Goal: Information Seeking & Learning: Learn about a topic

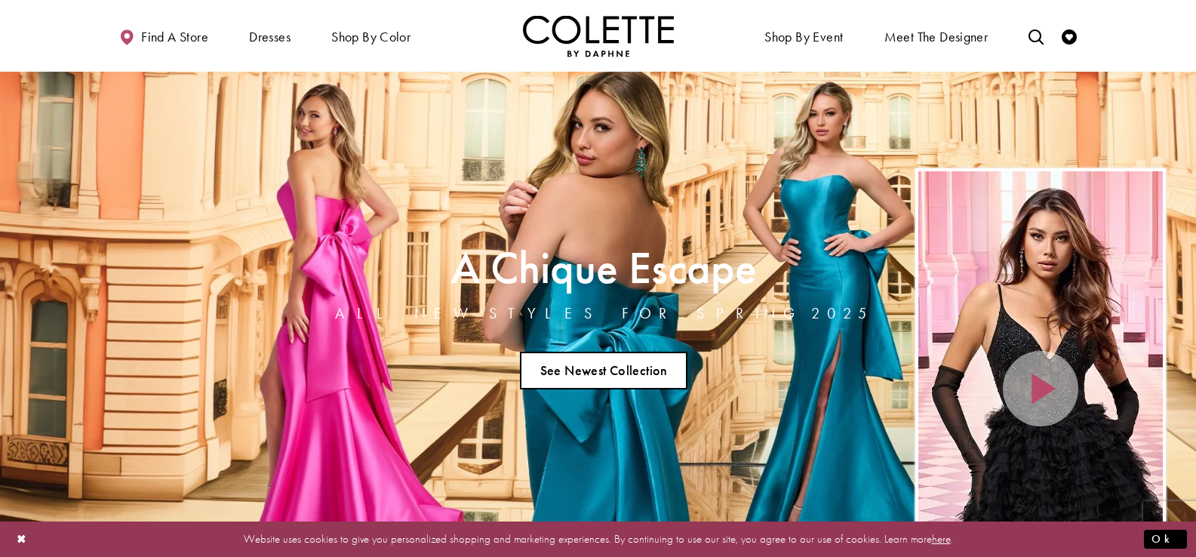
click at [565, 369] on link "See Newest Collection" at bounding box center [604, 371] width 168 height 38
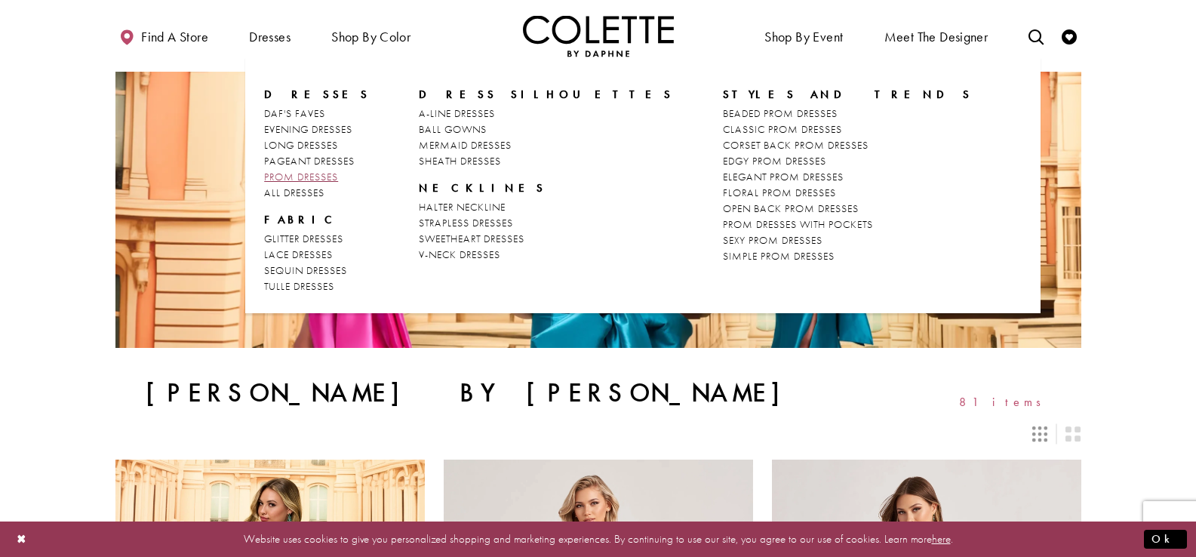
click at [299, 174] on span "PROM DRESSES" at bounding box center [301, 177] width 74 height 14
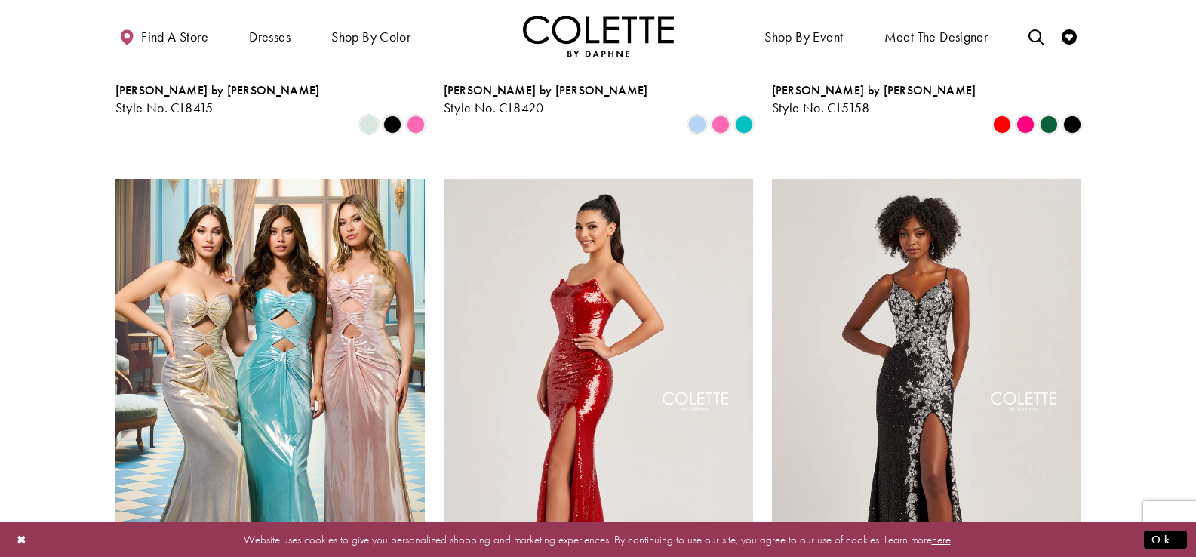
scroll to position [2668, 0]
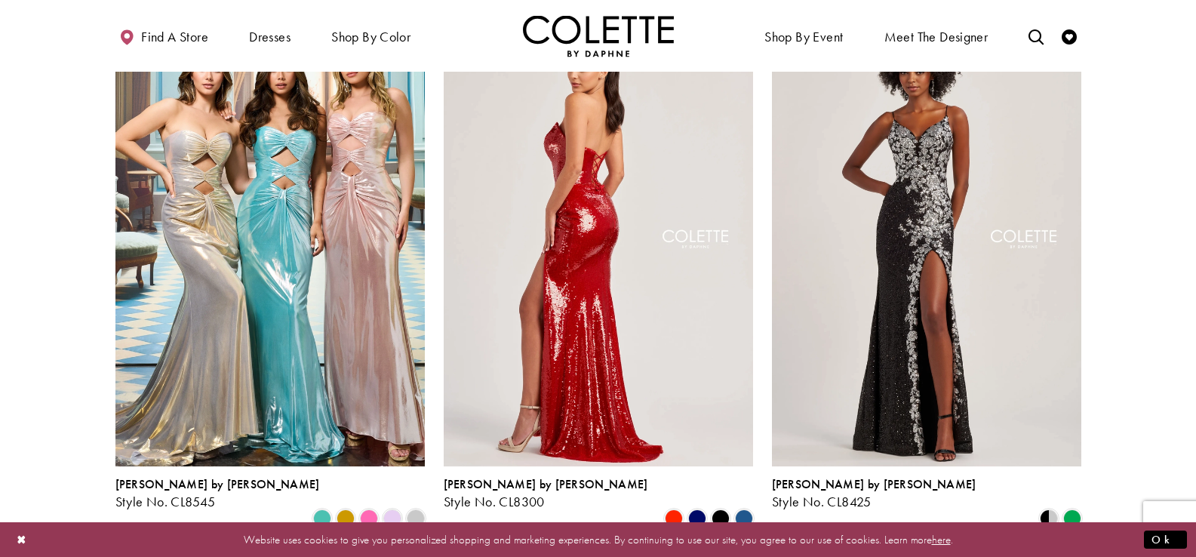
click at [622, 269] on img "Visit Colette by Daphne Style No. CL8300 Page" at bounding box center [598, 242] width 309 height 450
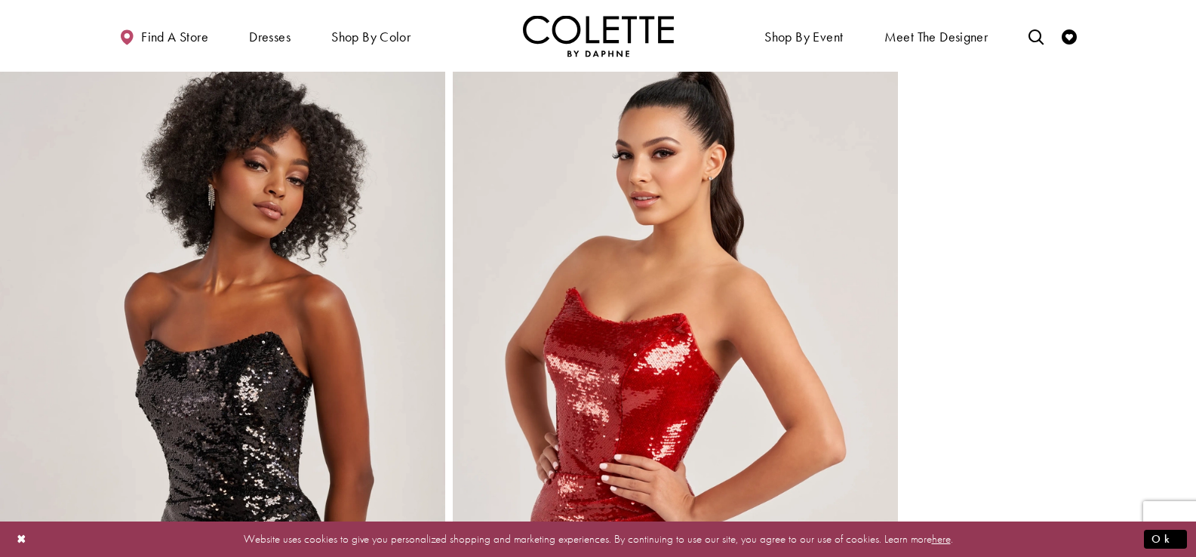
scroll to position [2860, 0]
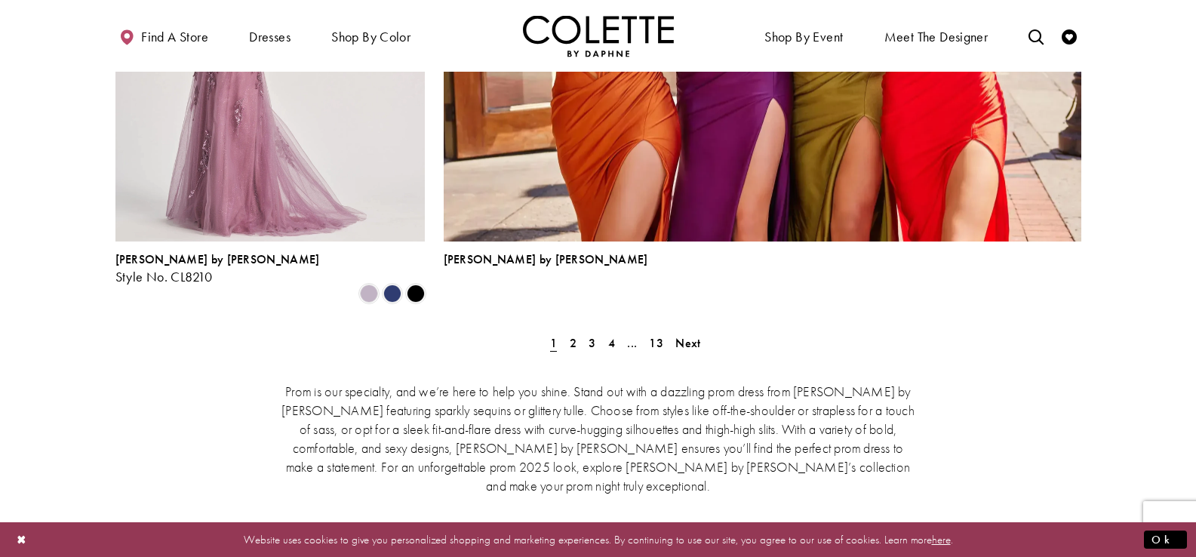
scroll to position [3263, 0]
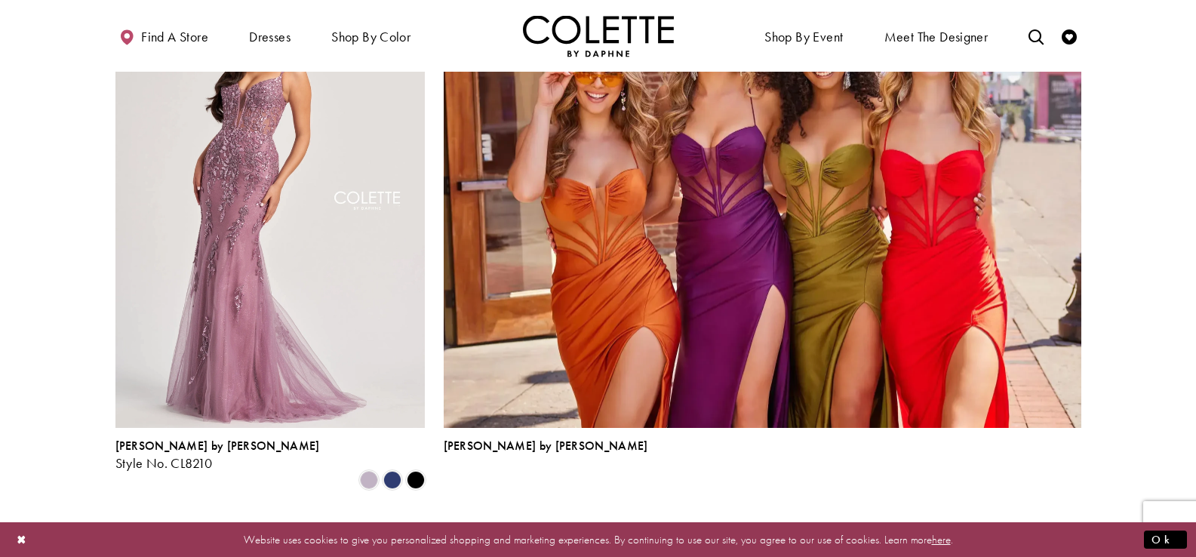
click at [574, 521] on span "2" at bounding box center [573, 529] width 7 height 16
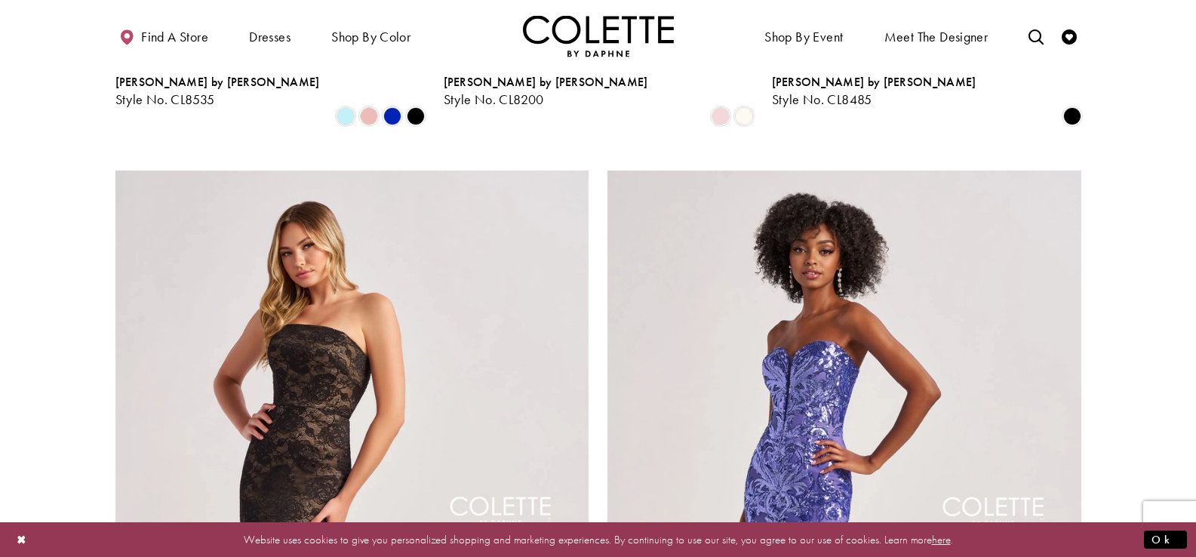
scroll to position [3001, 0]
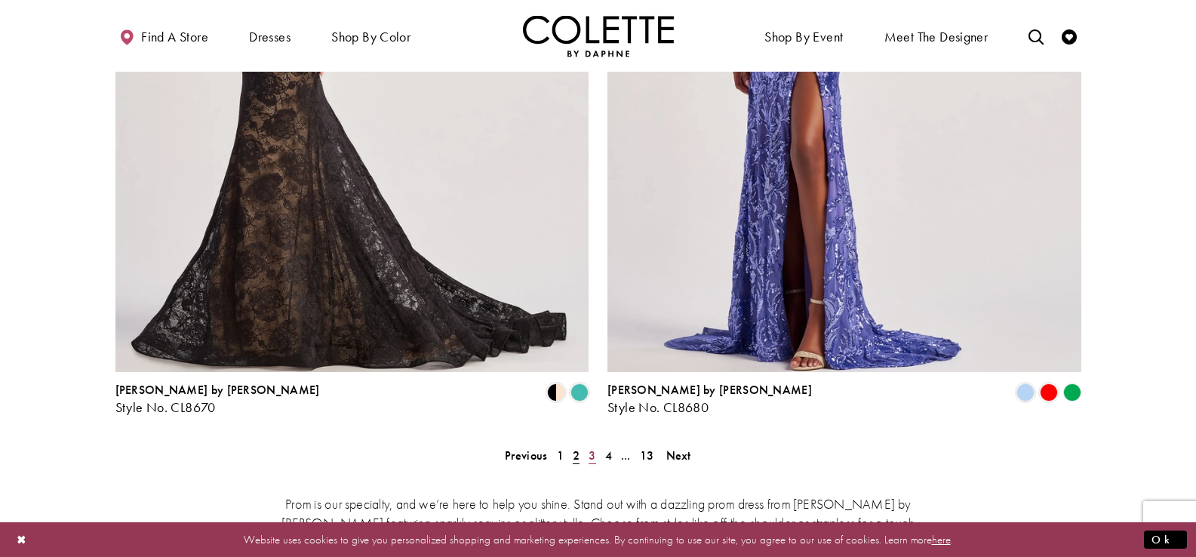
click at [589, 448] on span "3" at bounding box center [592, 456] width 7 height 16
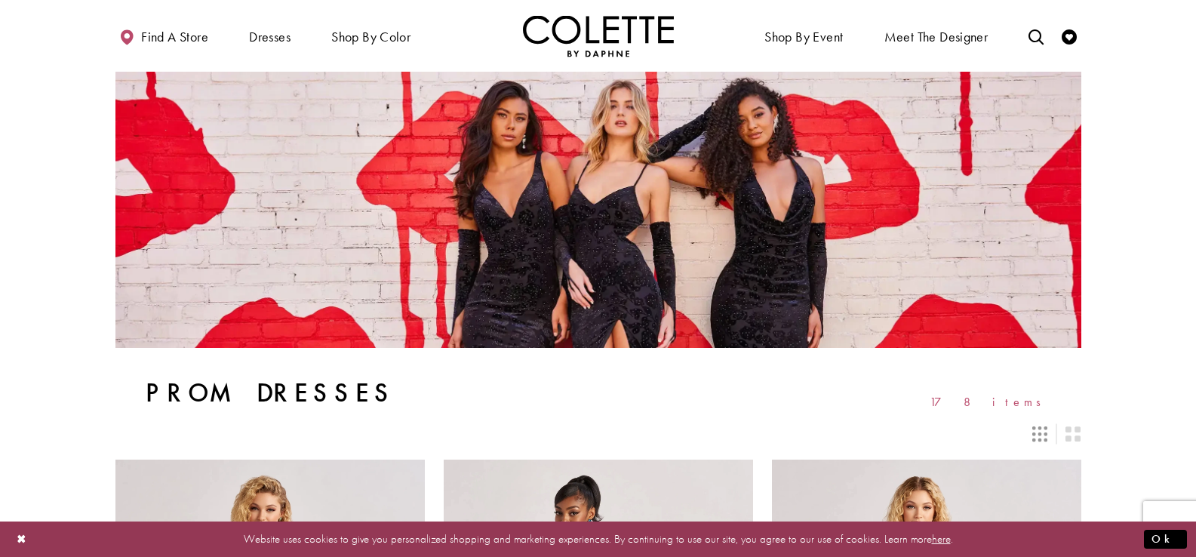
click at [1038, 438] on icon "Switch layout to 3 columns" at bounding box center [1039, 433] width 15 height 15
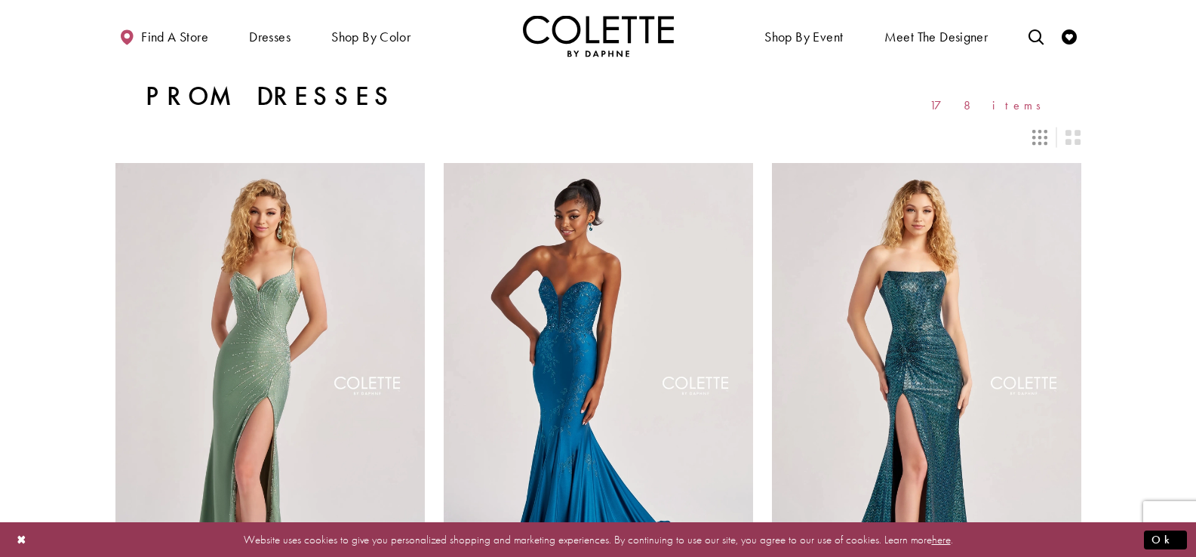
scroll to position [307, 0]
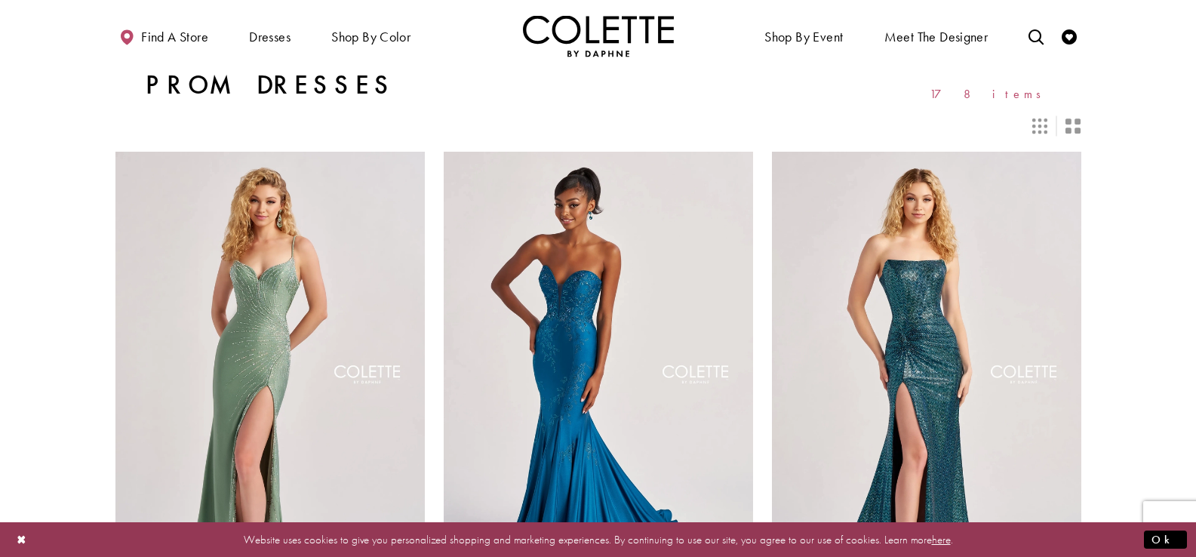
click at [1067, 126] on icon "Switch layout to 2 columns" at bounding box center [1073, 125] width 15 height 15
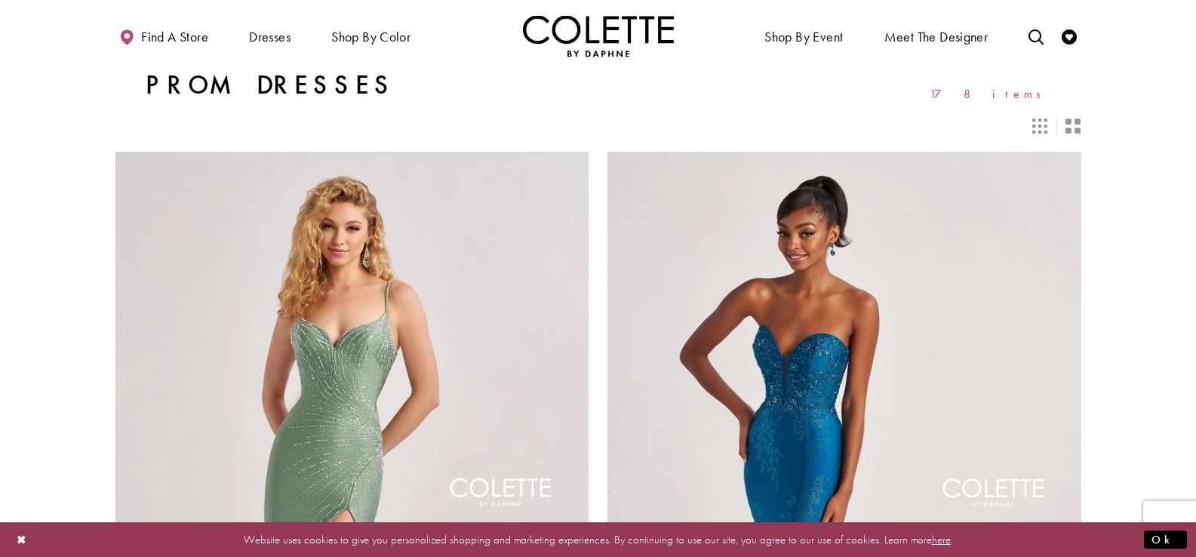
click at [1043, 125] on icon "Switch layout to 3 columns" at bounding box center [1039, 125] width 15 height 15
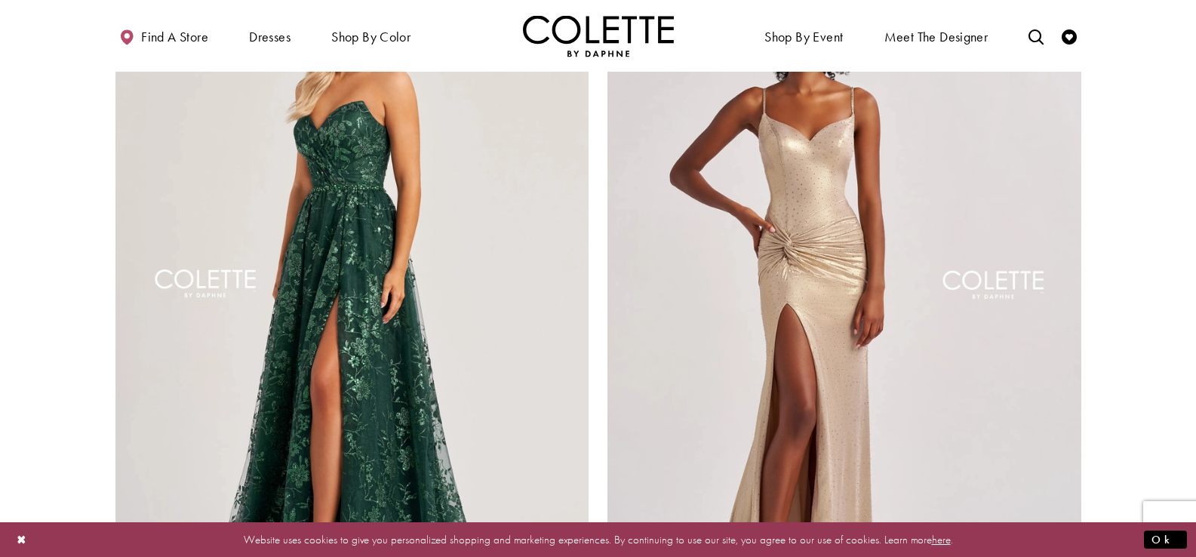
scroll to position [3228, 0]
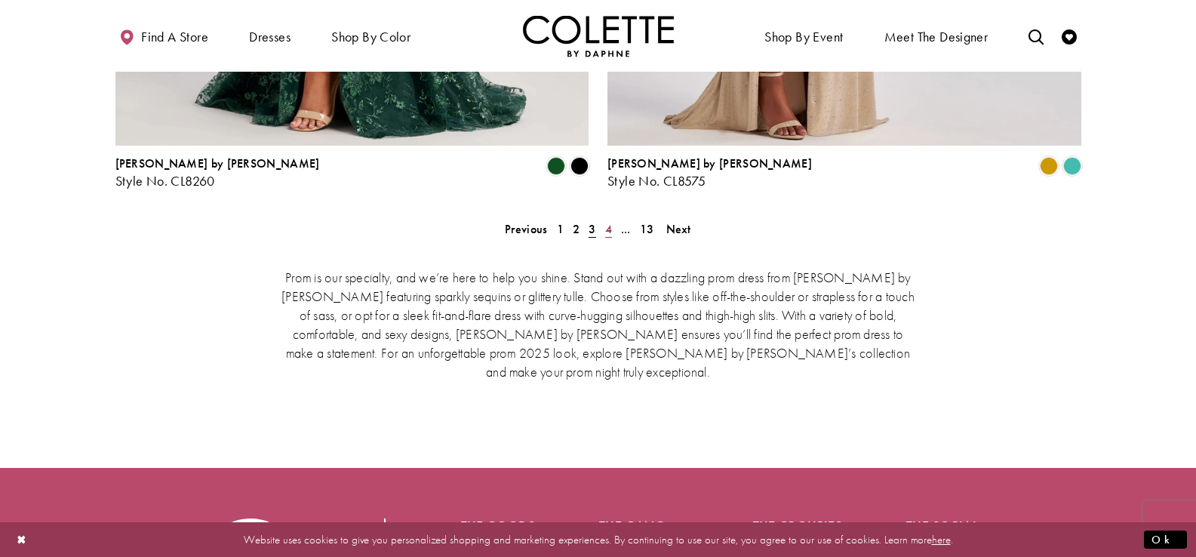
click at [610, 221] on span "4" at bounding box center [608, 229] width 7 height 16
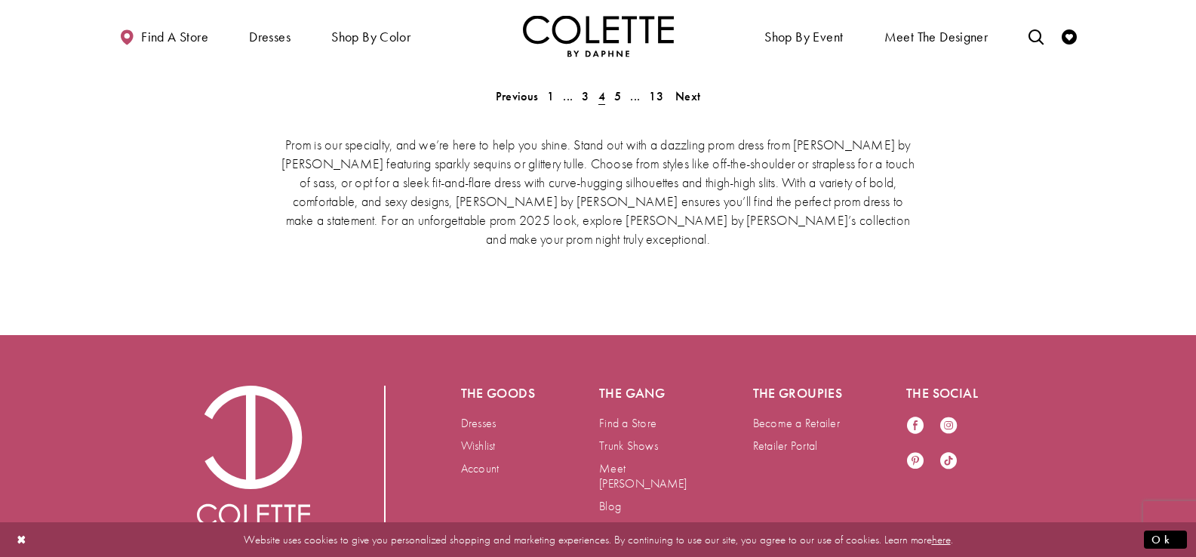
scroll to position [3072, 0]
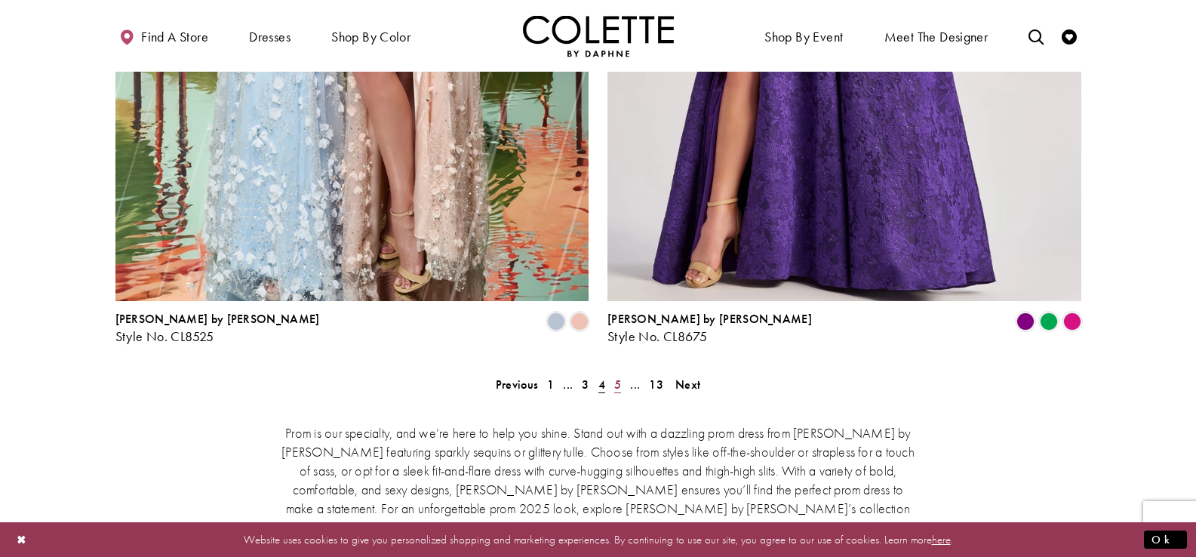
click at [620, 377] on span "5" at bounding box center [617, 385] width 7 height 16
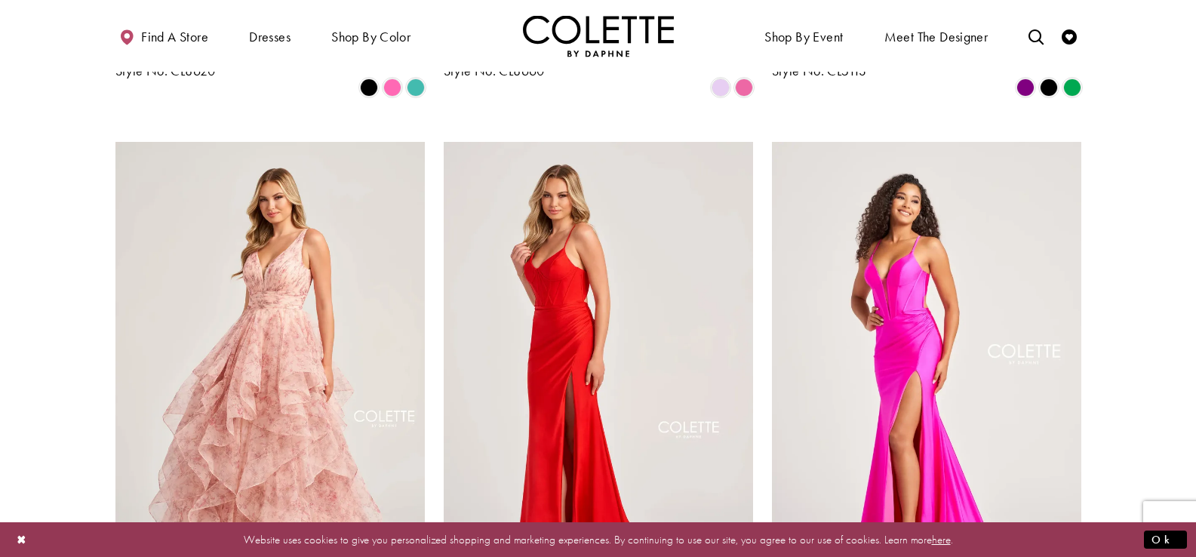
scroll to position [1361, 0]
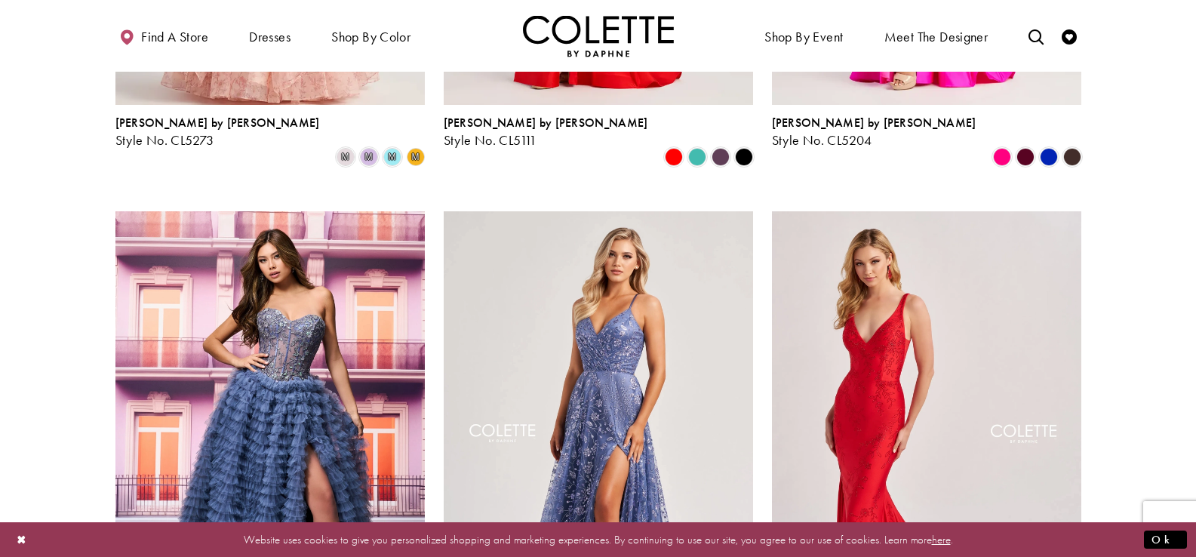
drag, startPoint x: 1191, startPoint y: 315, endPoint x: 1207, endPoint y: 316, distance: 15.9
click at [1195, 312] on section at bounding box center [598, 560] width 1196 height 2991
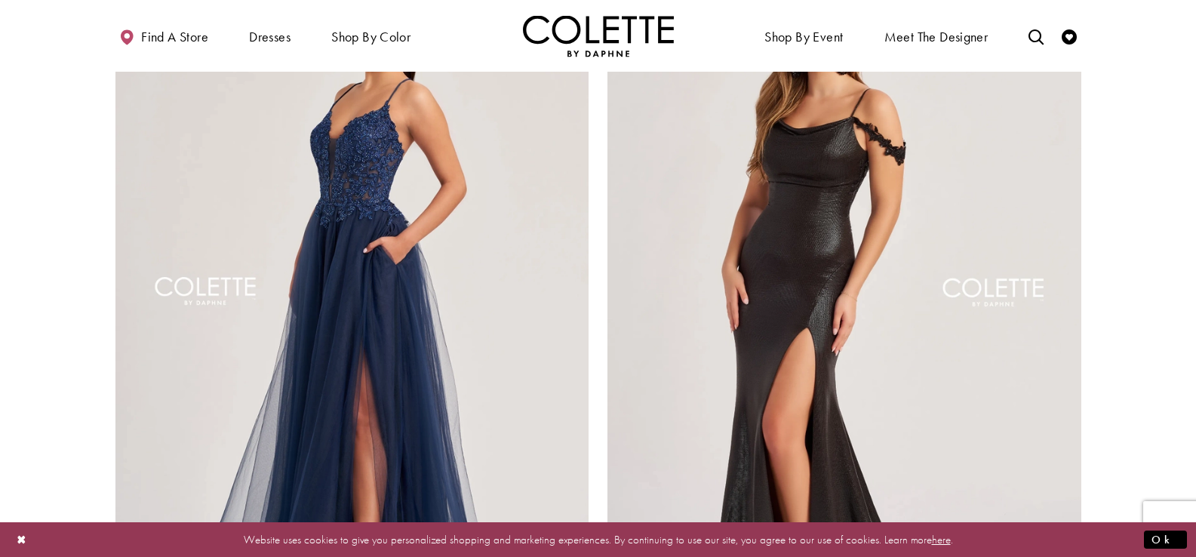
scroll to position [3084, 0]
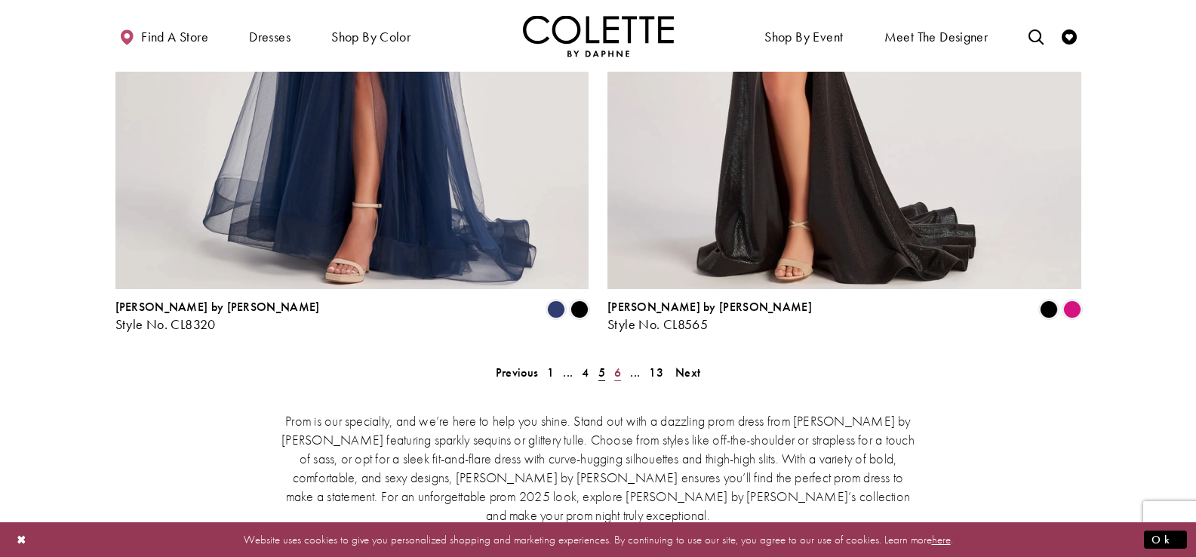
click at [613, 361] on link "6" at bounding box center [618, 372] width 16 height 22
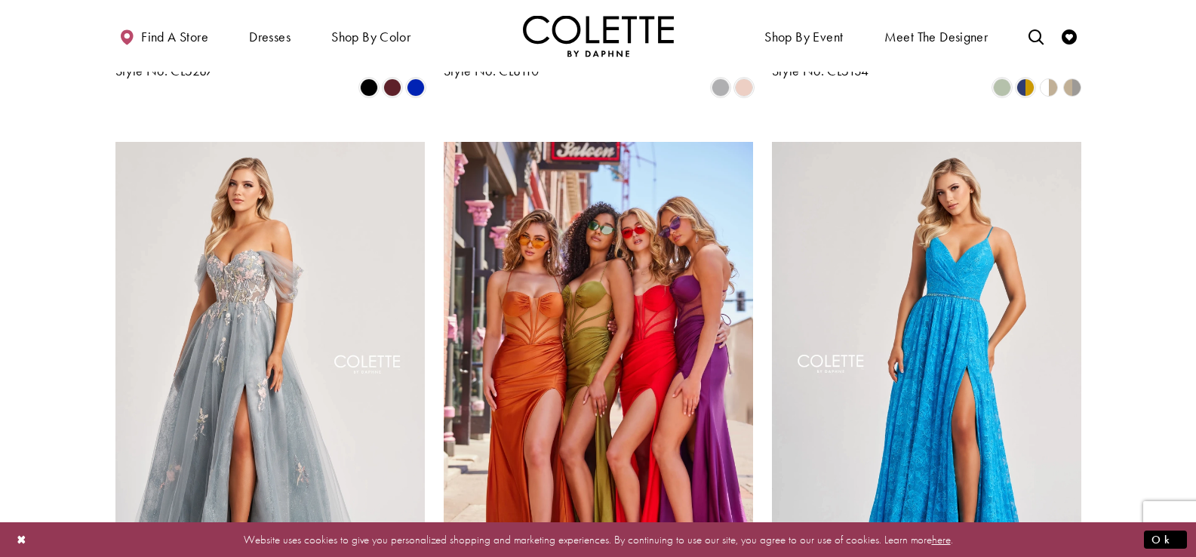
scroll to position [1361, 0]
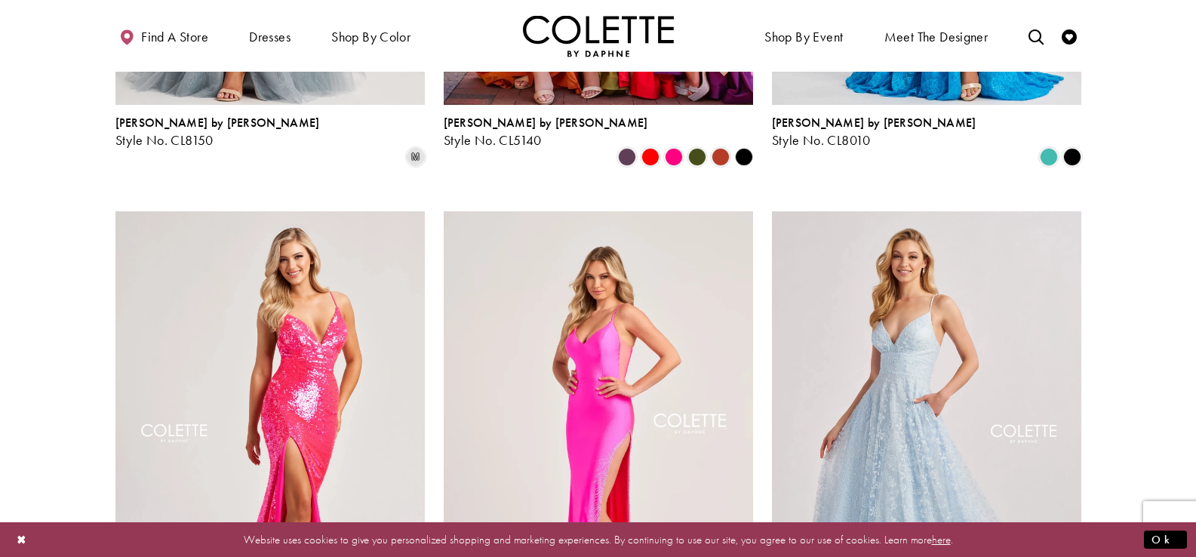
click at [1180, 408] on section at bounding box center [598, 560] width 1196 height 2991
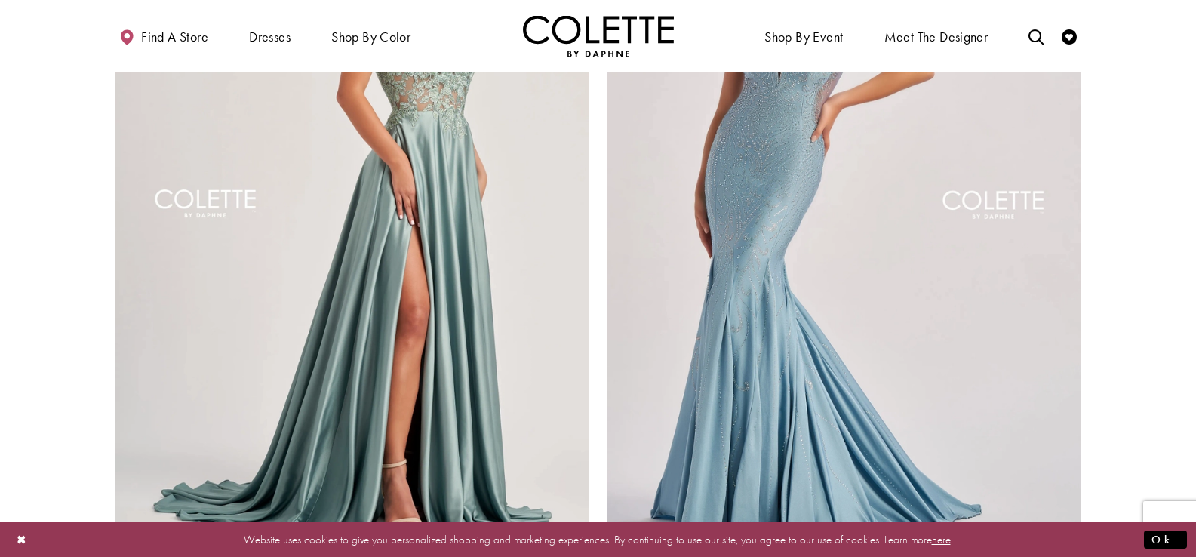
scroll to position [3308, 0]
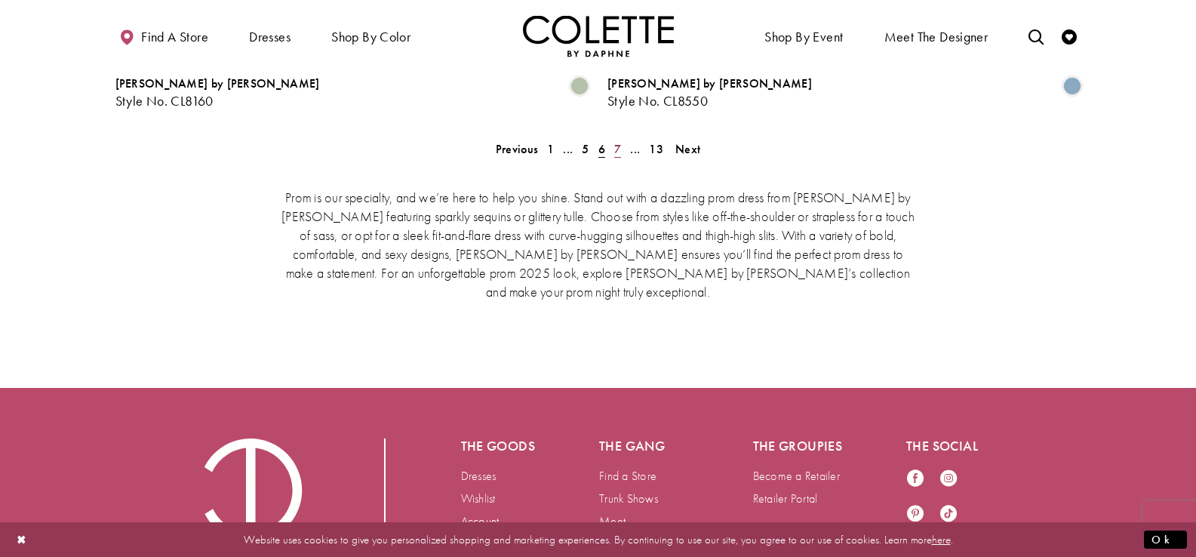
click at [620, 141] on span "7" at bounding box center [617, 149] width 7 height 16
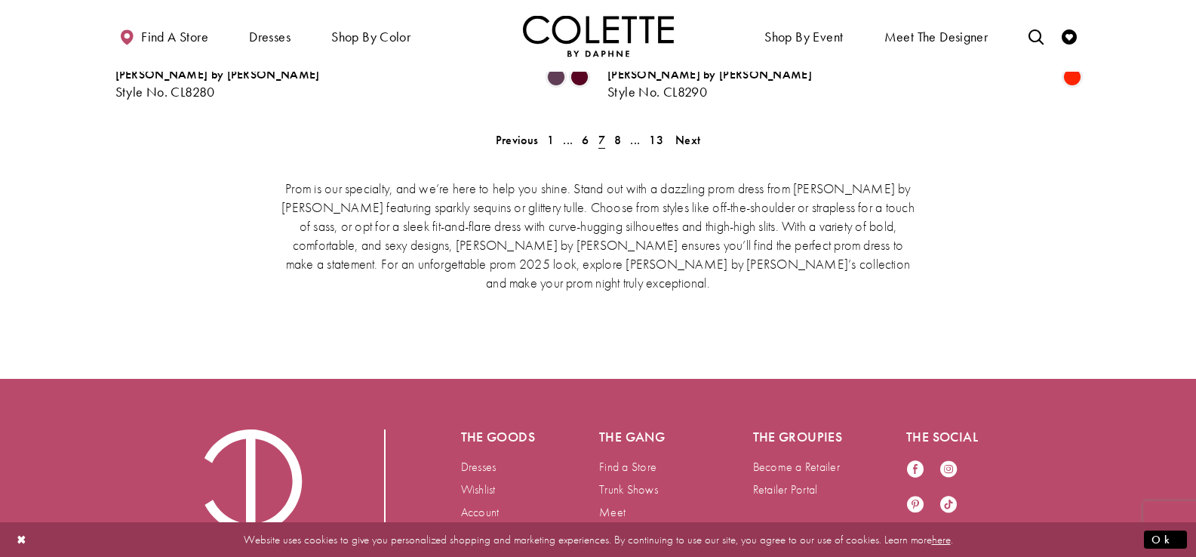
scroll to position [3182, 0]
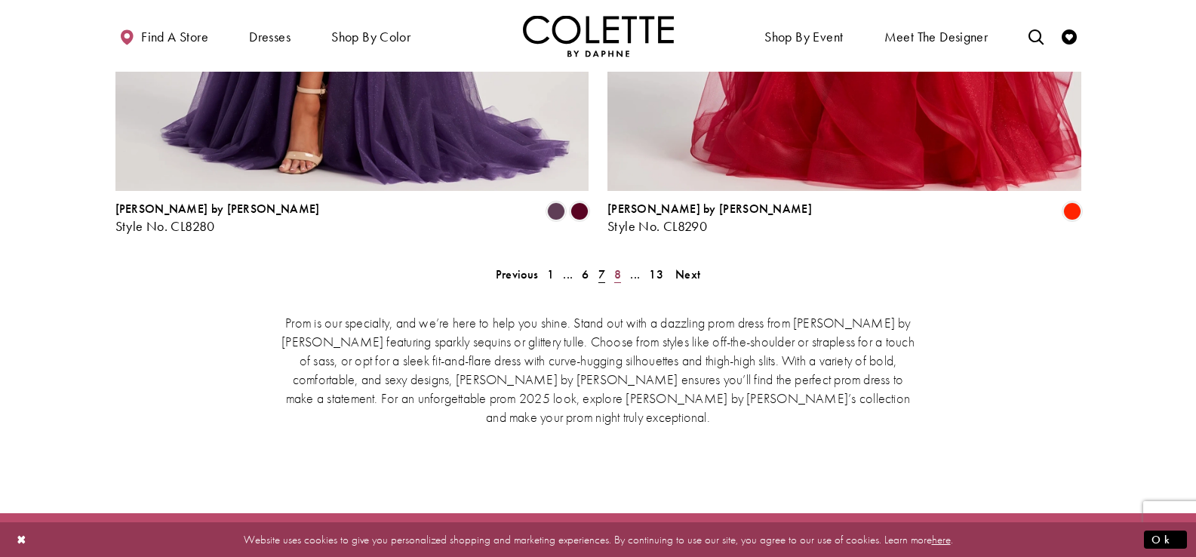
click at [616, 266] on span "8" at bounding box center [617, 274] width 7 height 16
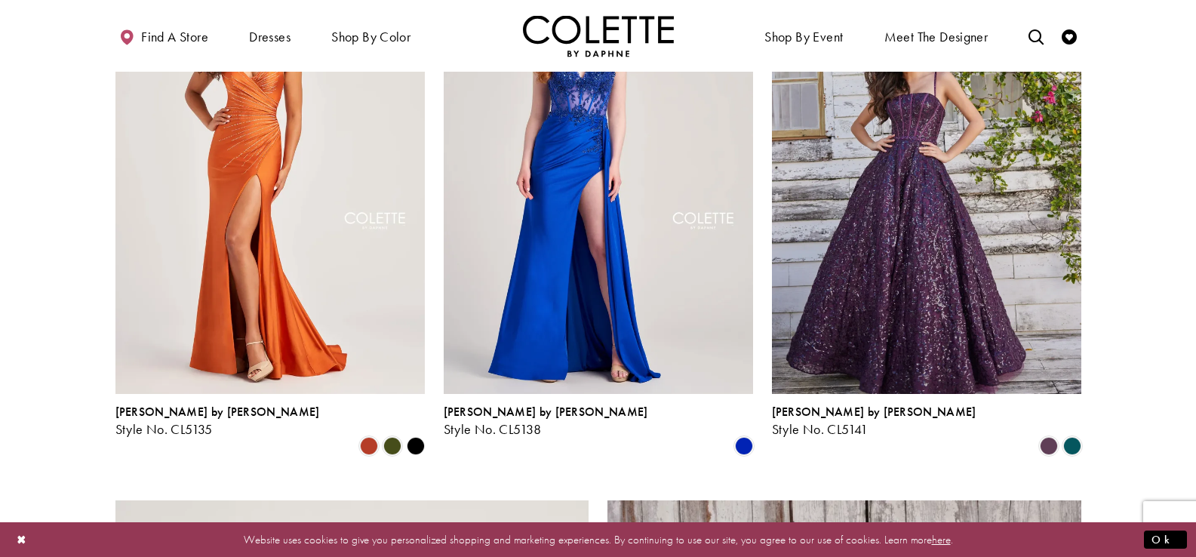
scroll to position [2073, 0]
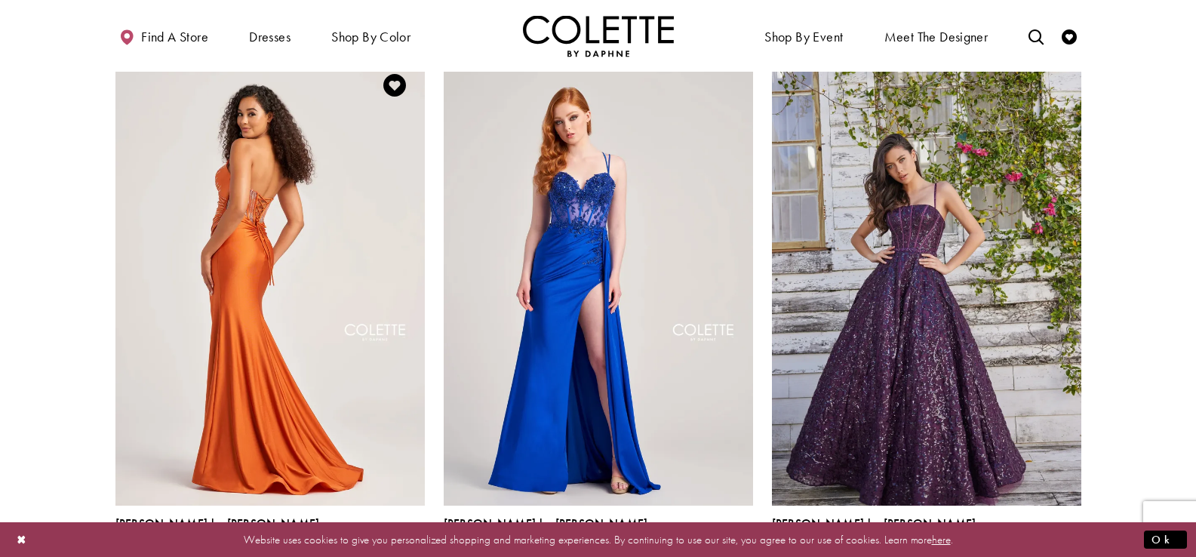
click at [343, 323] on img "Visit Colette by Daphne Style No. CL5135 Page" at bounding box center [269, 280] width 309 height 450
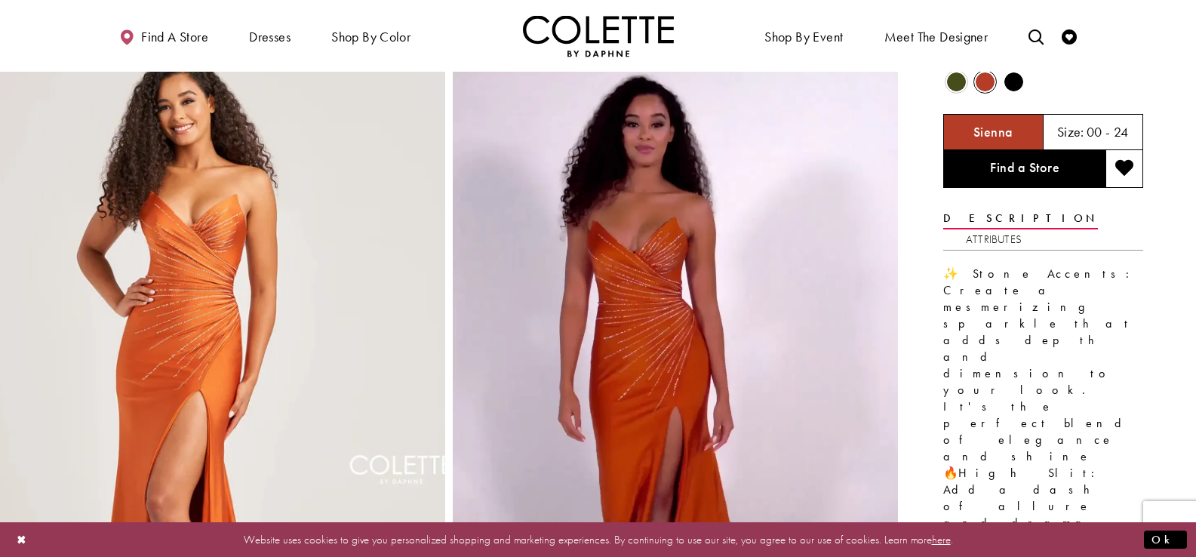
scroll to position [122, 0]
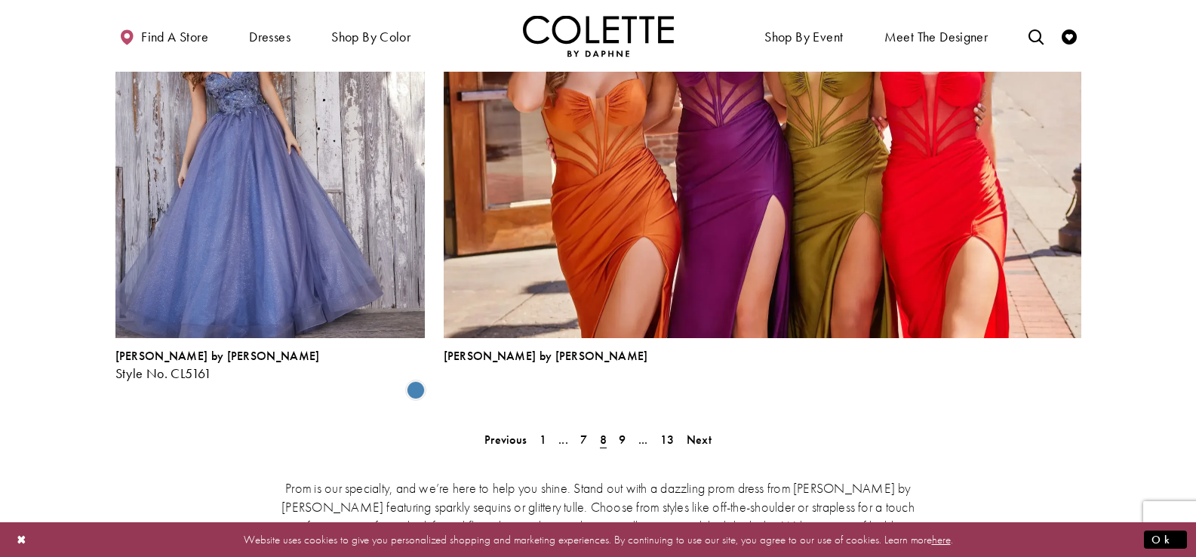
scroll to position [3377, 0]
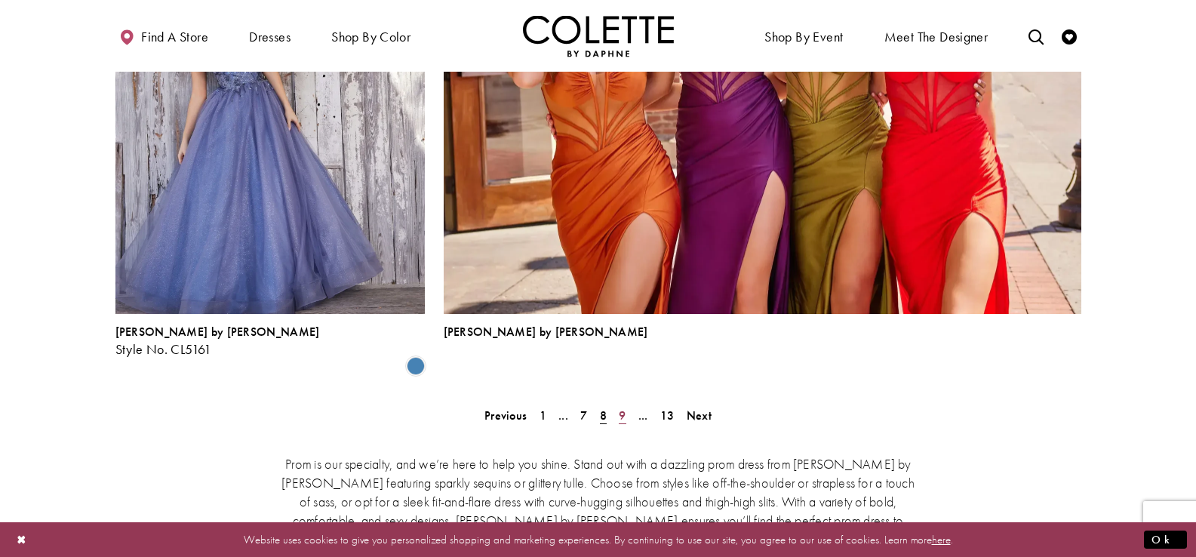
click at [627, 404] on link "9" at bounding box center [622, 415] width 16 height 22
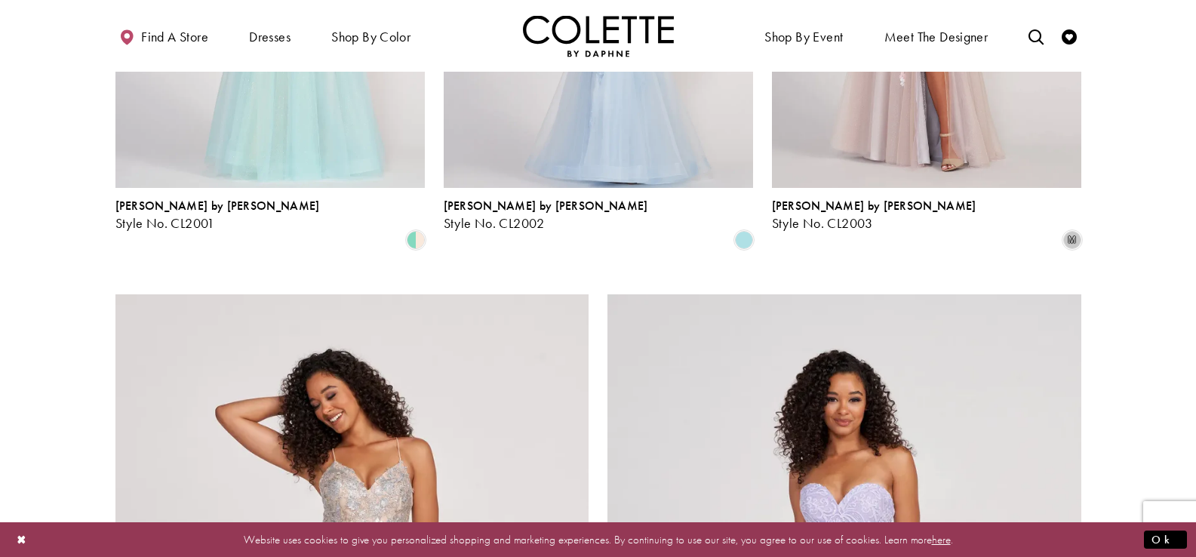
scroll to position [2878, 0]
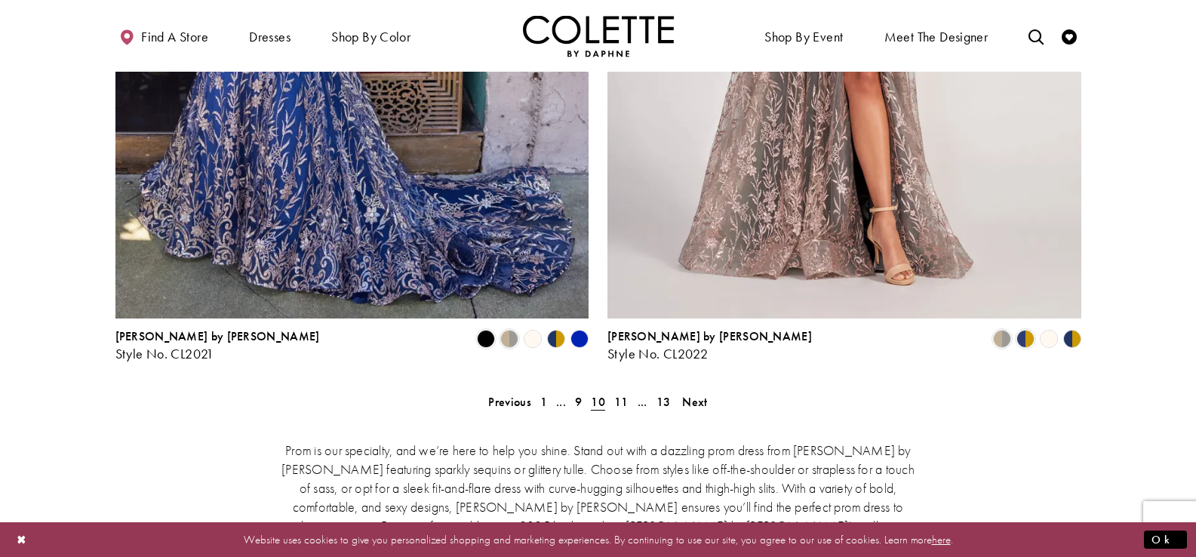
scroll to position [3127, 0]
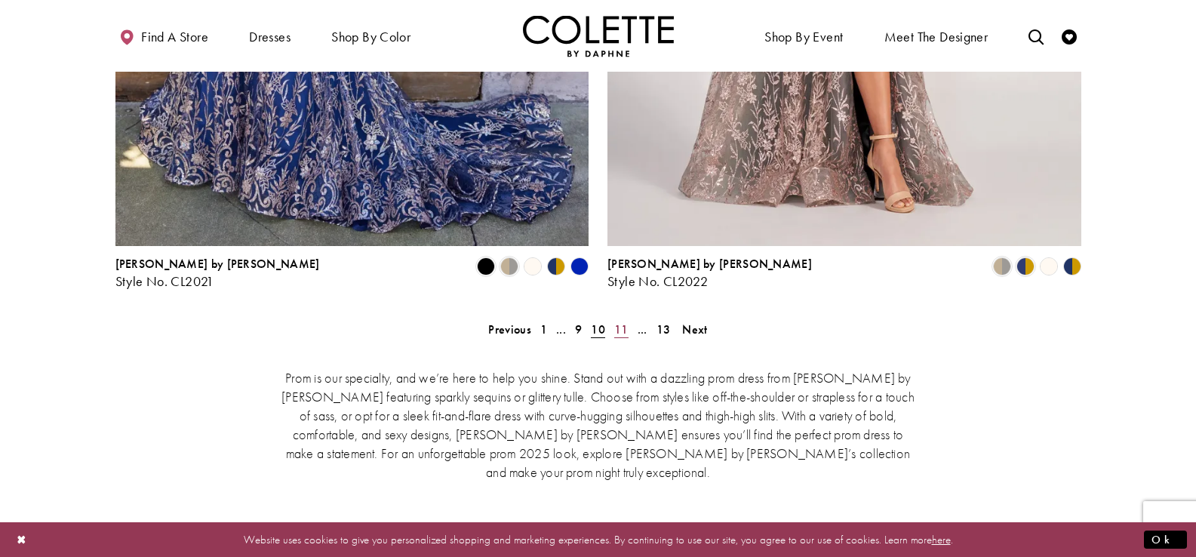
click at [623, 321] on span "11" at bounding box center [621, 329] width 14 height 16
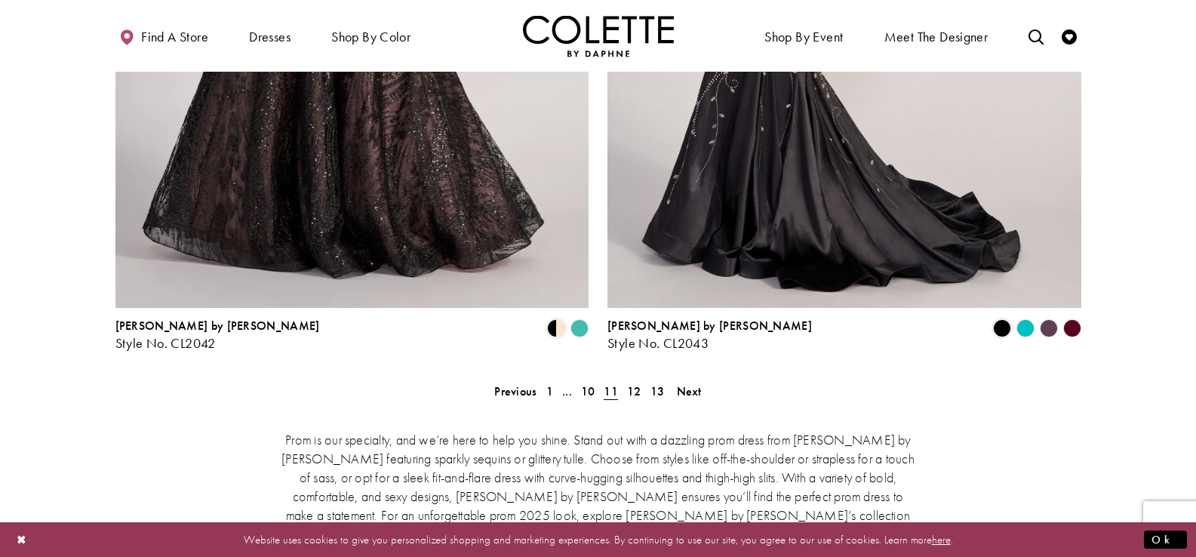
scroll to position [3099, 0]
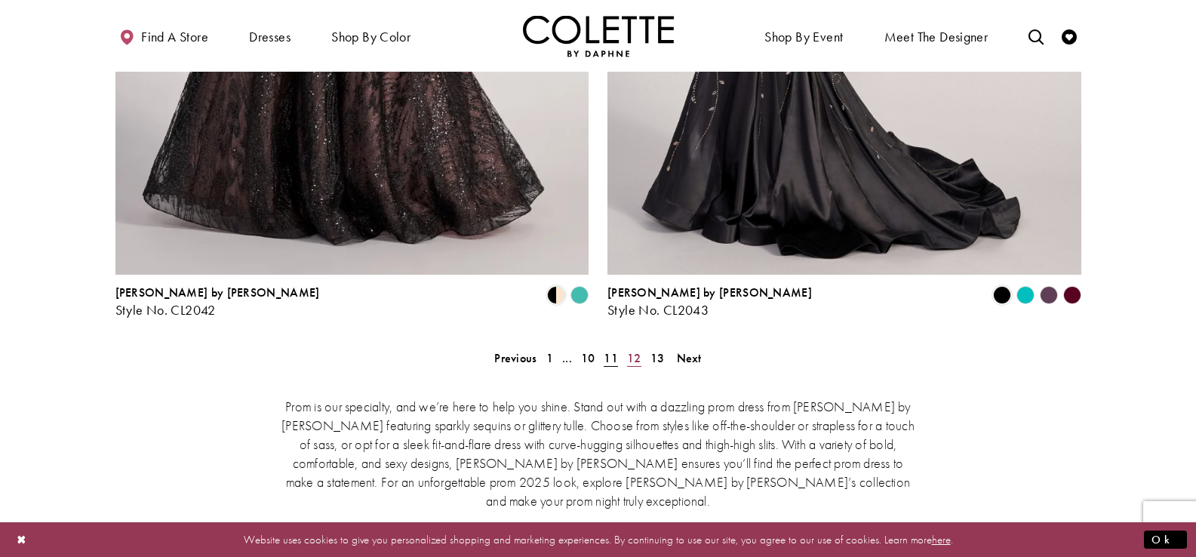
click at [635, 350] on span "12" at bounding box center [634, 358] width 14 height 16
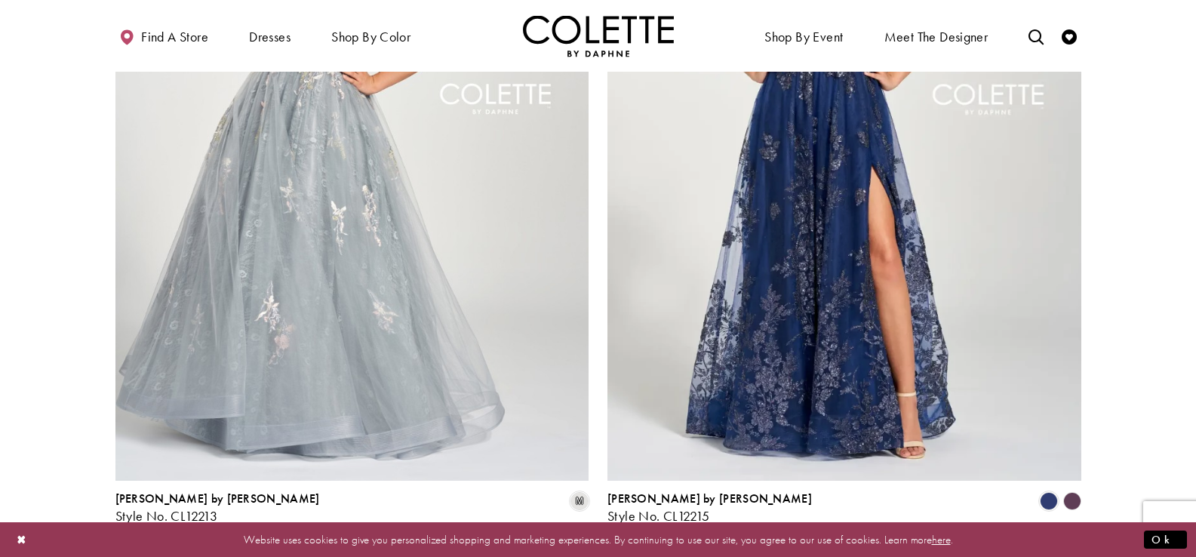
scroll to position [3105, 0]
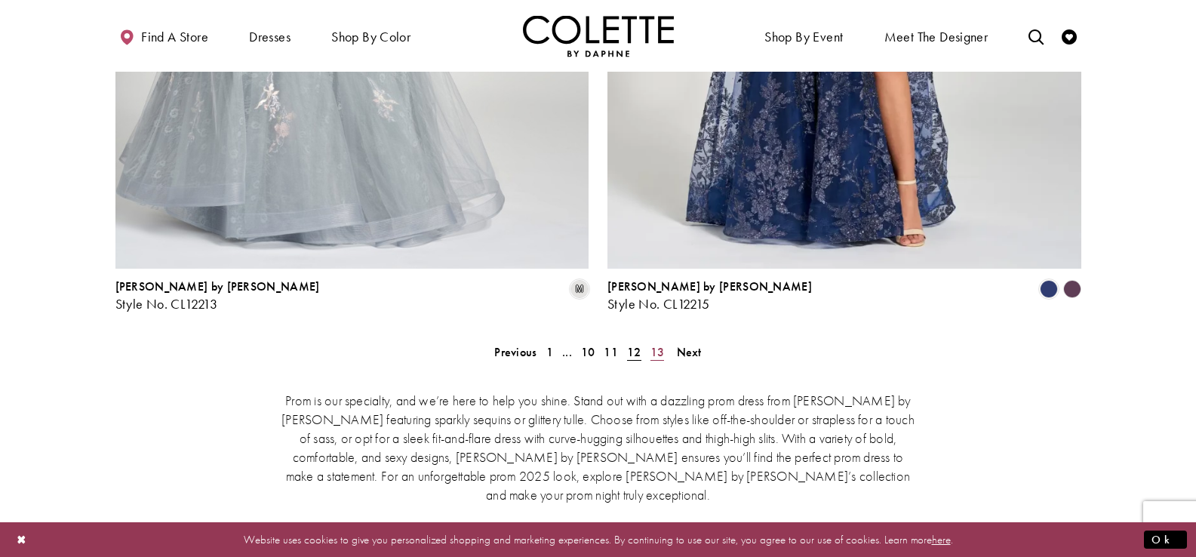
click at [665, 341] on link "13" at bounding box center [657, 352] width 23 height 22
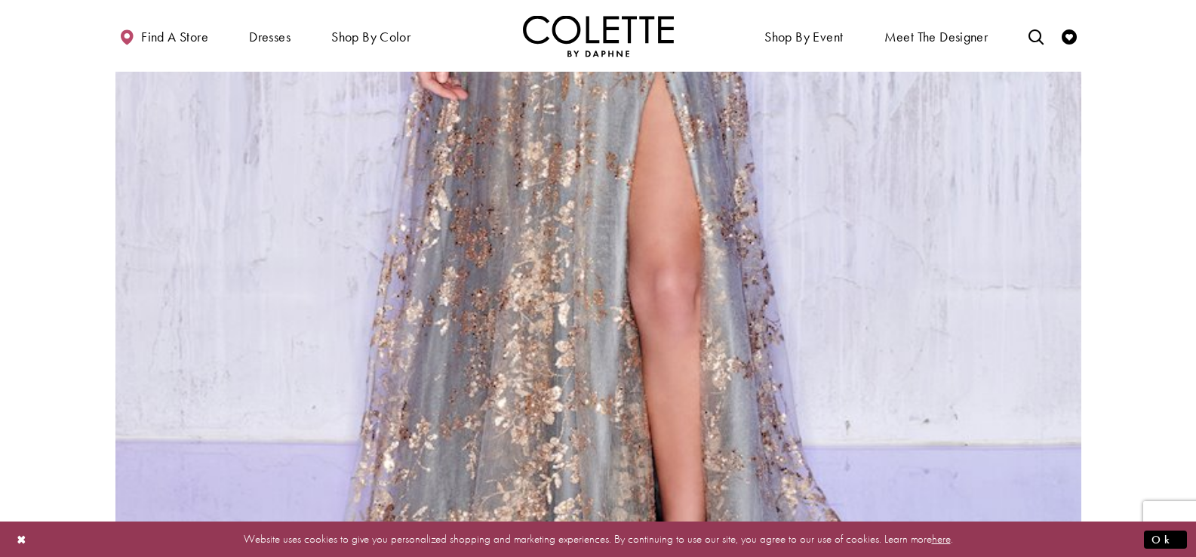
scroll to position [3308, 0]
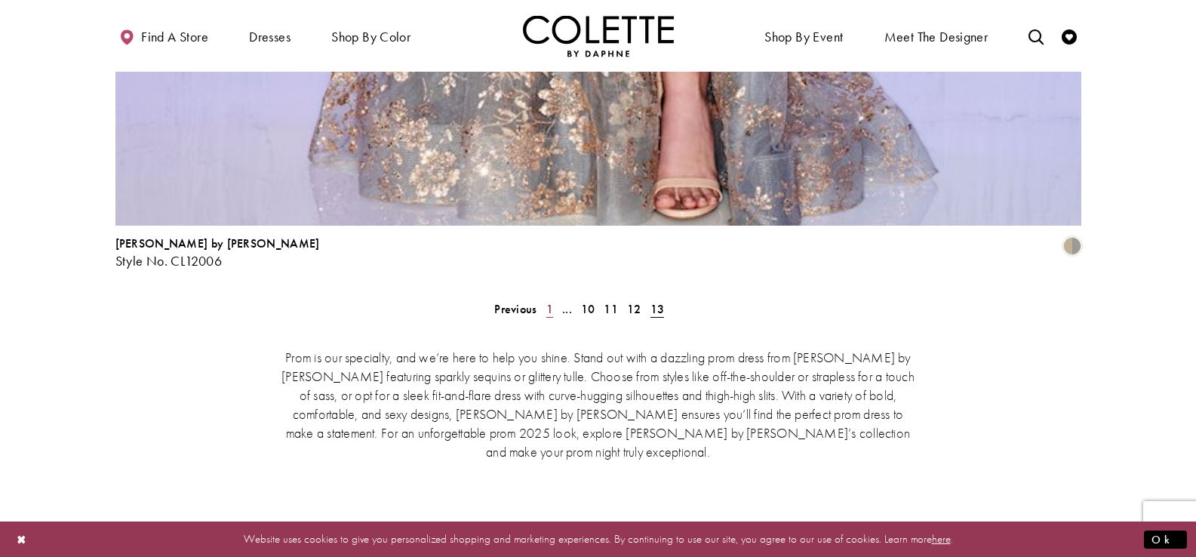
click at [554, 298] on link "1" at bounding box center [550, 309] width 16 height 22
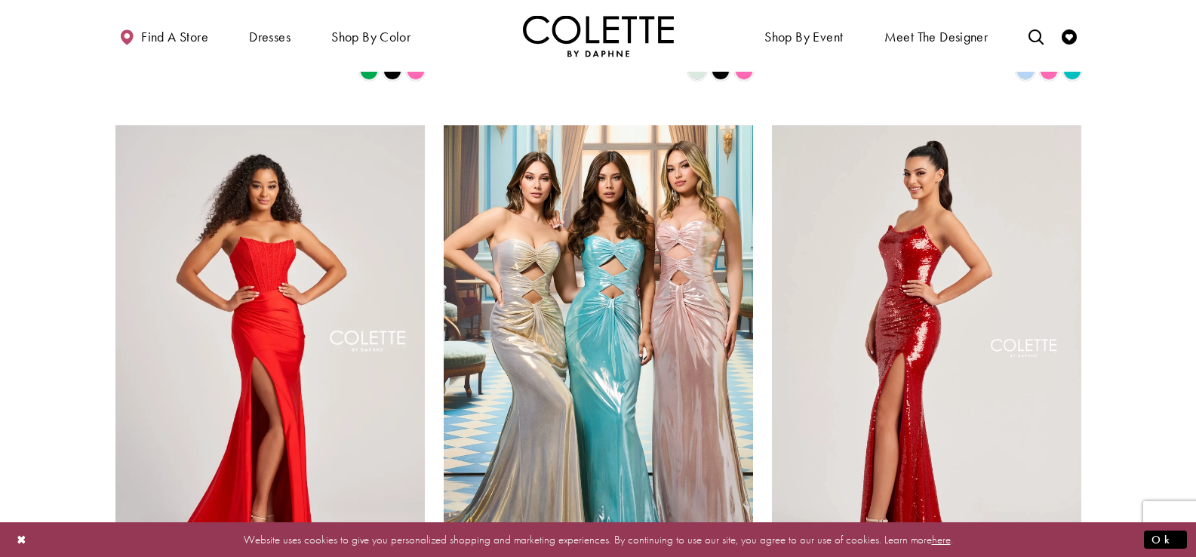
scroll to position [2013, 0]
